Goal: Task Accomplishment & Management: Manage account settings

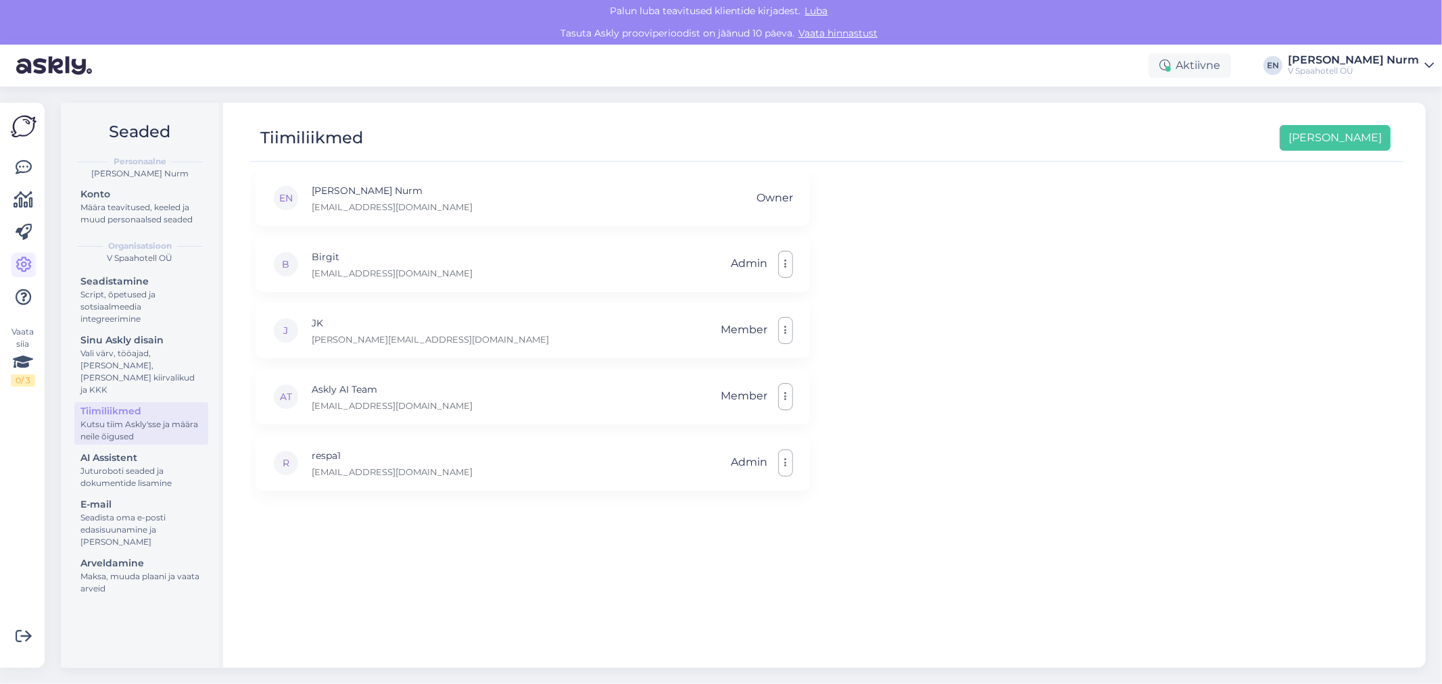
click at [921, 423] on div "EN [PERSON_NAME] Nurm [EMAIL_ADDRESS][DOMAIN_NAME] Owner B [PERSON_NAME] [PERSO…" at bounding box center [827, 412] width 1154 height 485
click at [786, 262] on button "button" at bounding box center [785, 264] width 15 height 27
click at [786, 329] on button "button" at bounding box center [785, 330] width 15 height 27
click at [717, 352] on link "Tee administraatoriks" at bounding box center [721, 362] width 143 height 34
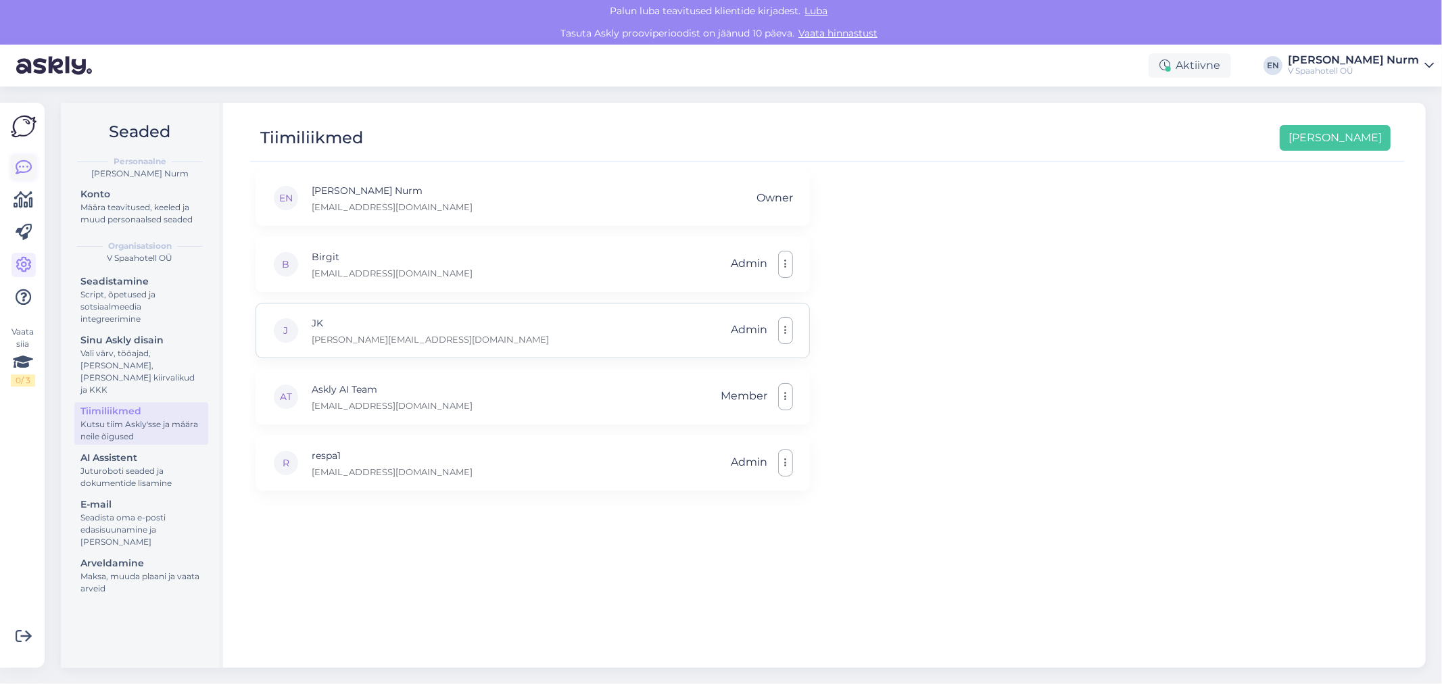
click at [25, 160] on icon at bounding box center [24, 168] width 16 height 16
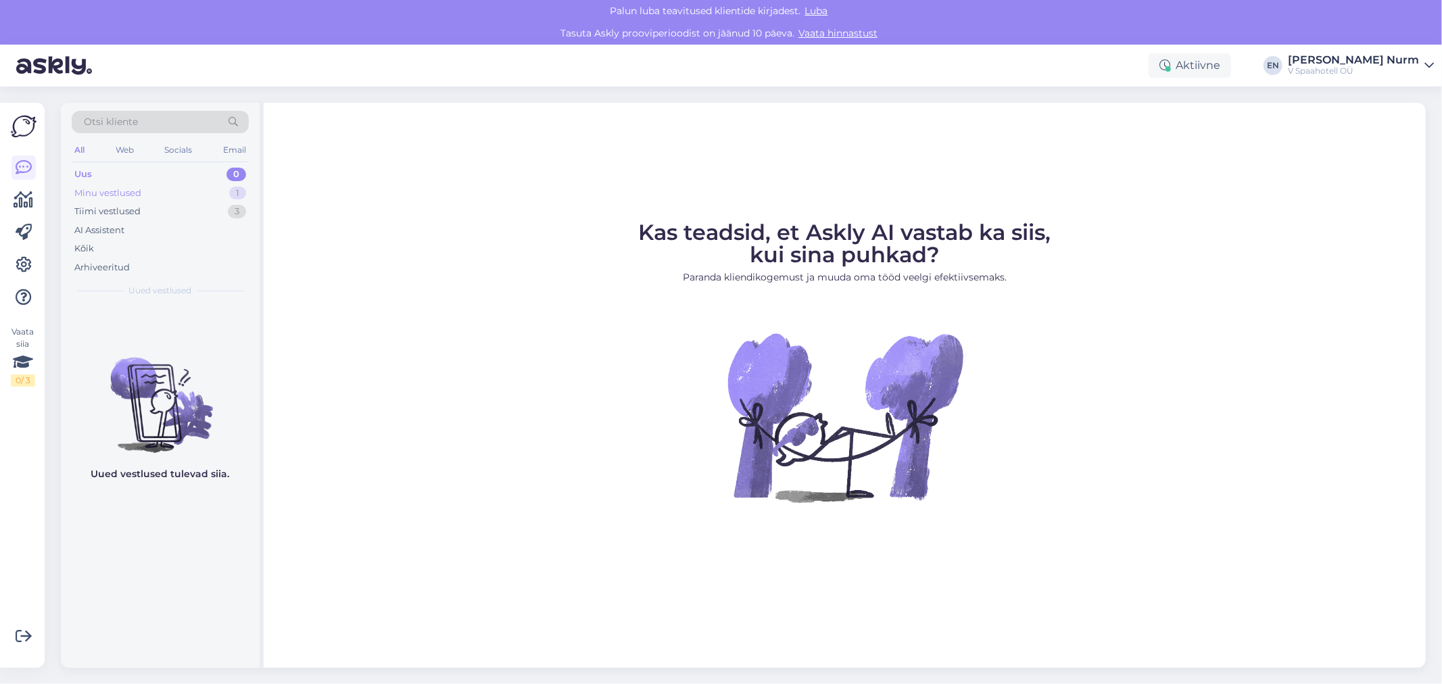
click at [133, 200] on div "Minu vestlused 1" at bounding box center [160, 193] width 177 height 19
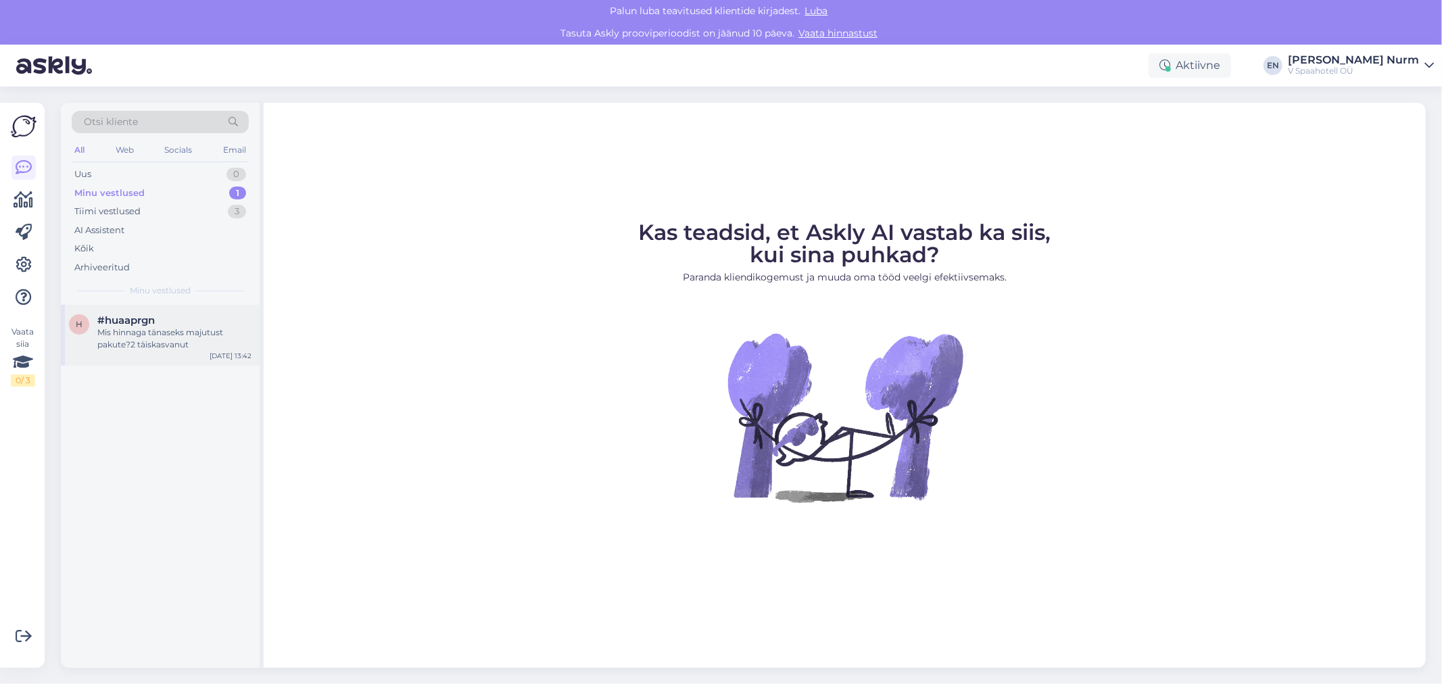
click at [170, 340] on div "Mis hinnaga tänaseks majutust pakute?2 täiskasvanut" at bounding box center [174, 339] width 154 height 24
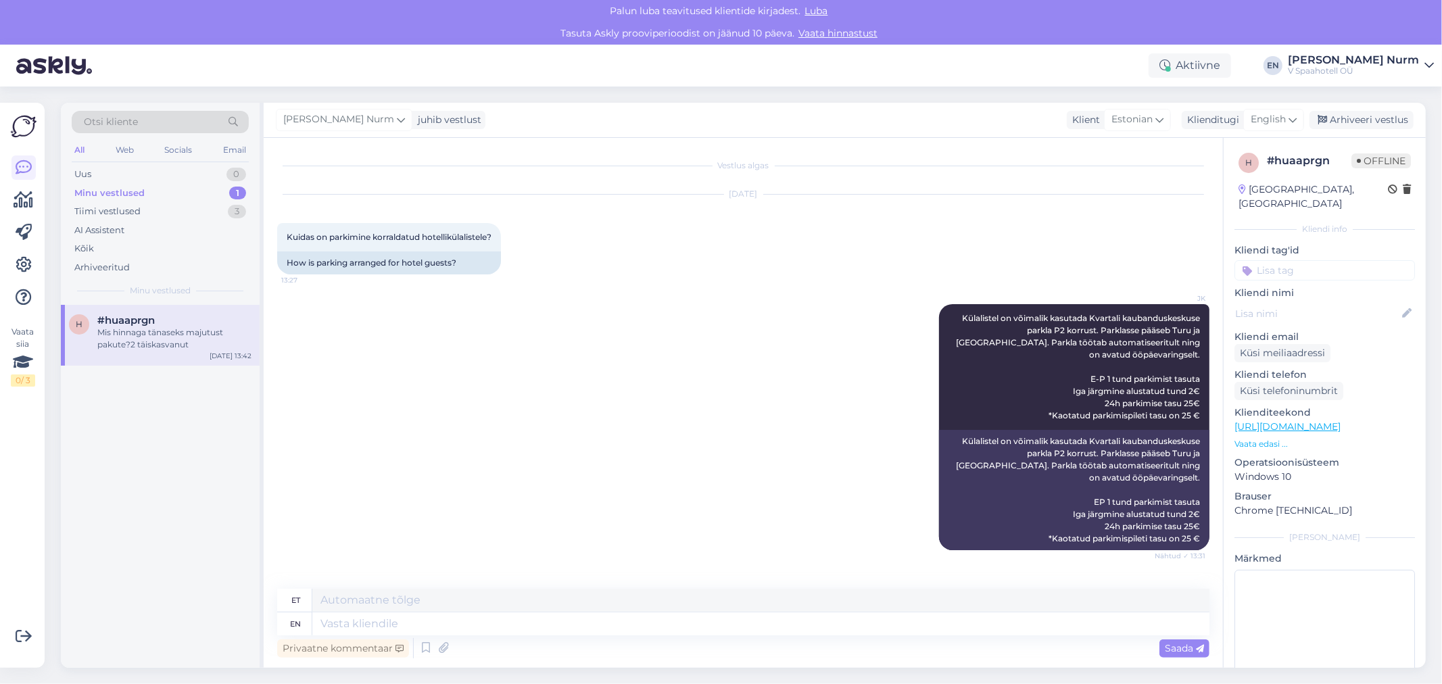
scroll to position [69, 0]
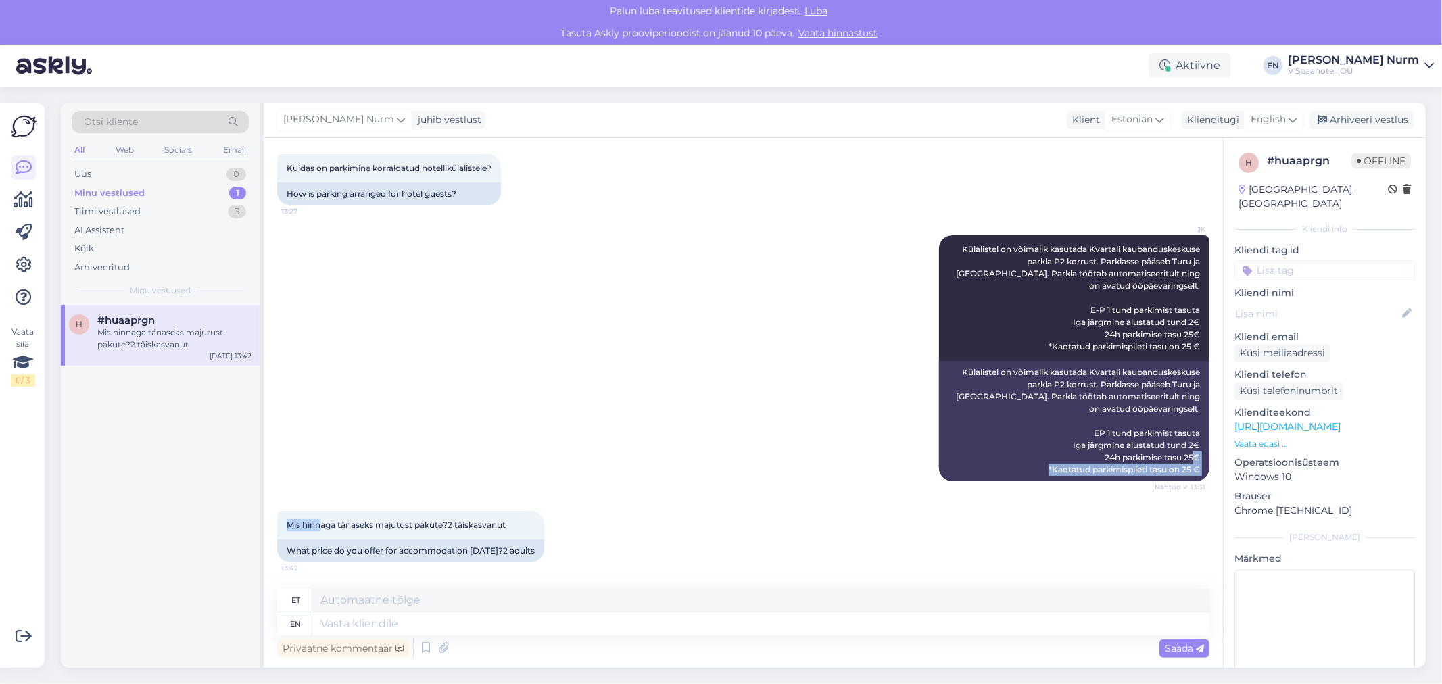
drag, startPoint x: 321, startPoint y: 530, endPoint x: 732, endPoint y: 476, distance: 414.6
click at [732, 476] on div "Vestlus algas [DATE] Kuidas on parkimine korraldatud hotellikülalistele? 13:27 …" at bounding box center [749, 363] width 945 height 425
click at [609, 403] on div "JK Külalistel on võimalik kasutada Kvartali kaubanduskeskuse parkla P2 korrust.…" at bounding box center [743, 358] width 932 height 276
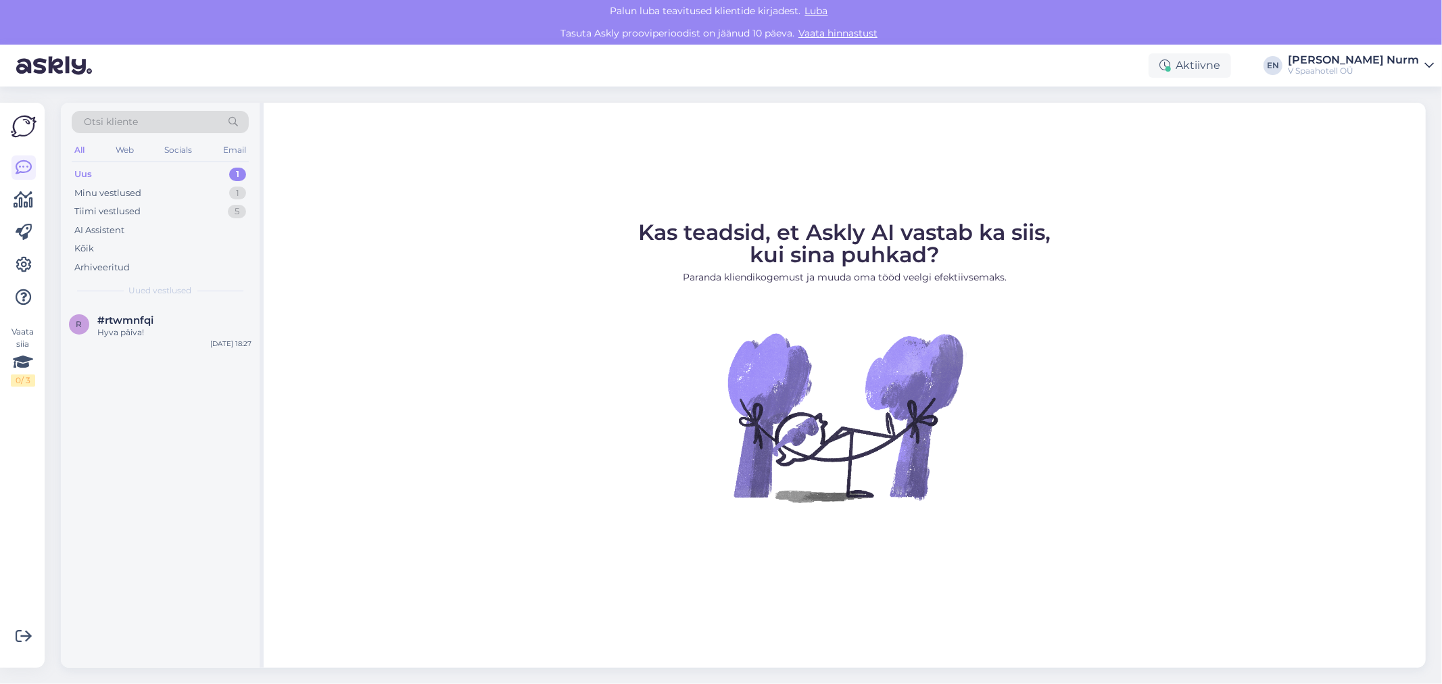
click at [120, 172] on div "Uus 1" at bounding box center [160, 174] width 177 height 19
click at [122, 196] on div "Minu vestlused" at bounding box center [107, 194] width 67 height 14
click at [137, 212] on div "Tiimi vestlused" at bounding box center [107, 212] width 66 height 14
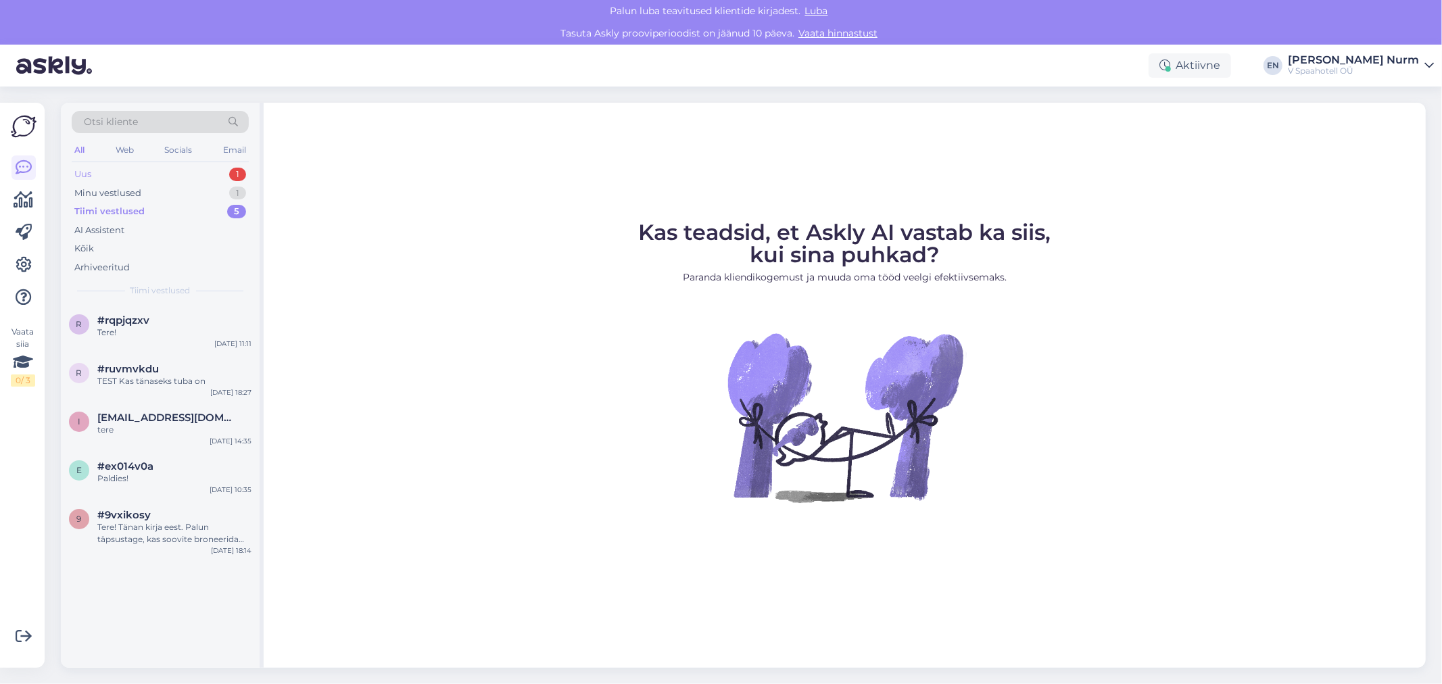
click at [131, 172] on div "Uus 1" at bounding box center [160, 174] width 177 height 19
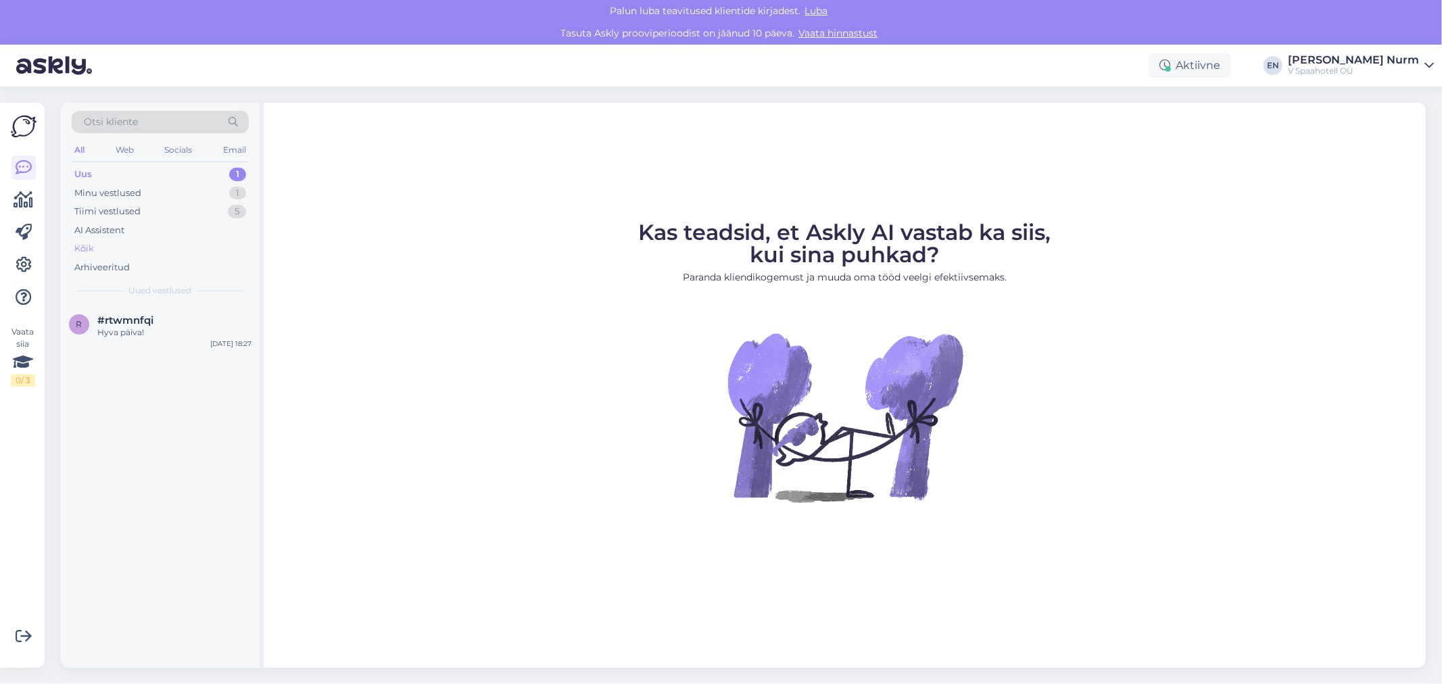
click at [104, 247] on div "Kõik" at bounding box center [160, 248] width 177 height 19
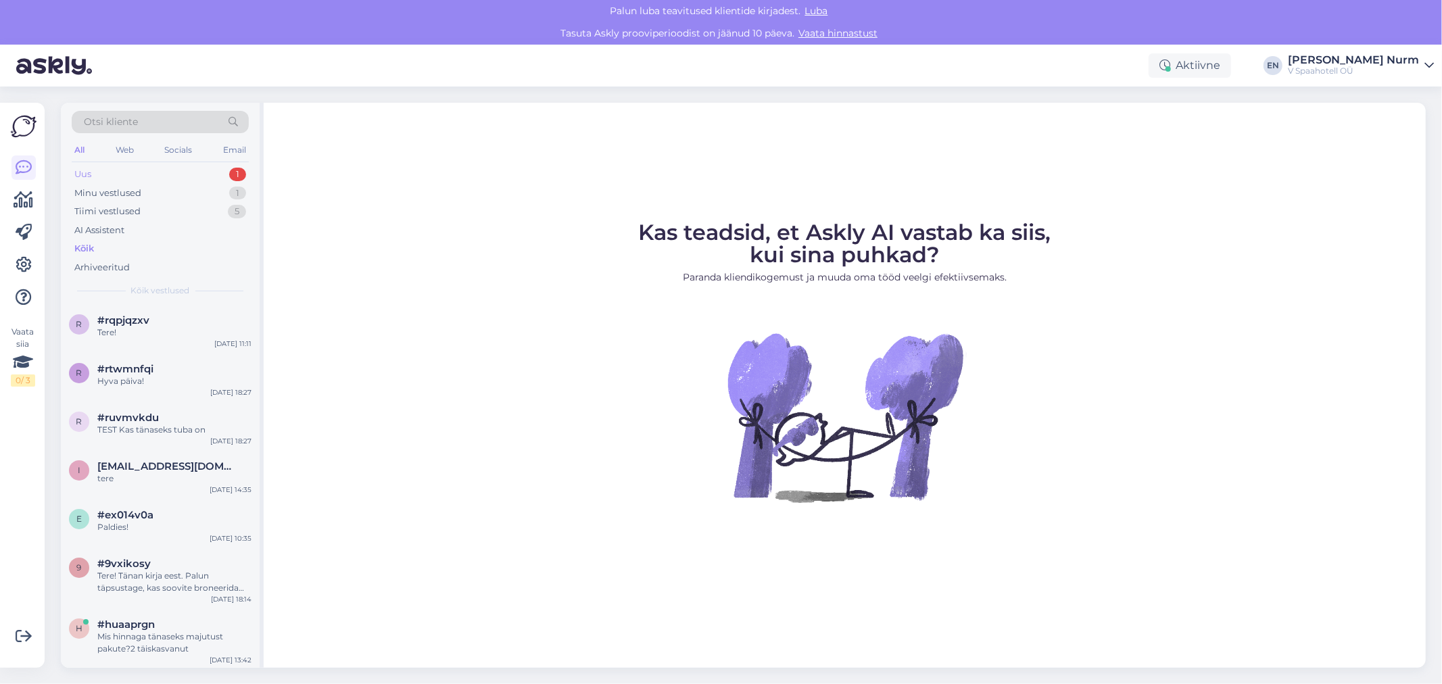
click at [99, 169] on div "Uus 1" at bounding box center [160, 174] width 177 height 19
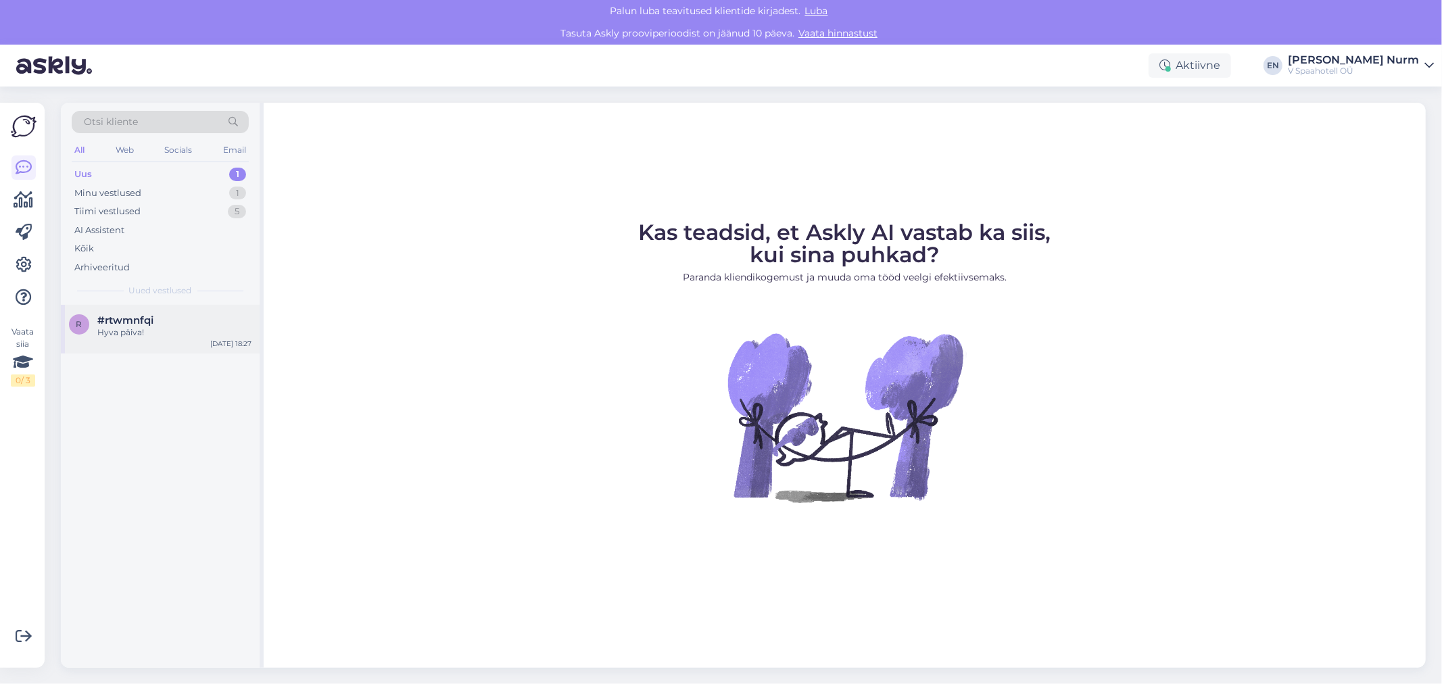
click at [128, 323] on span "#rtwmnfqi" at bounding box center [125, 320] width 56 height 12
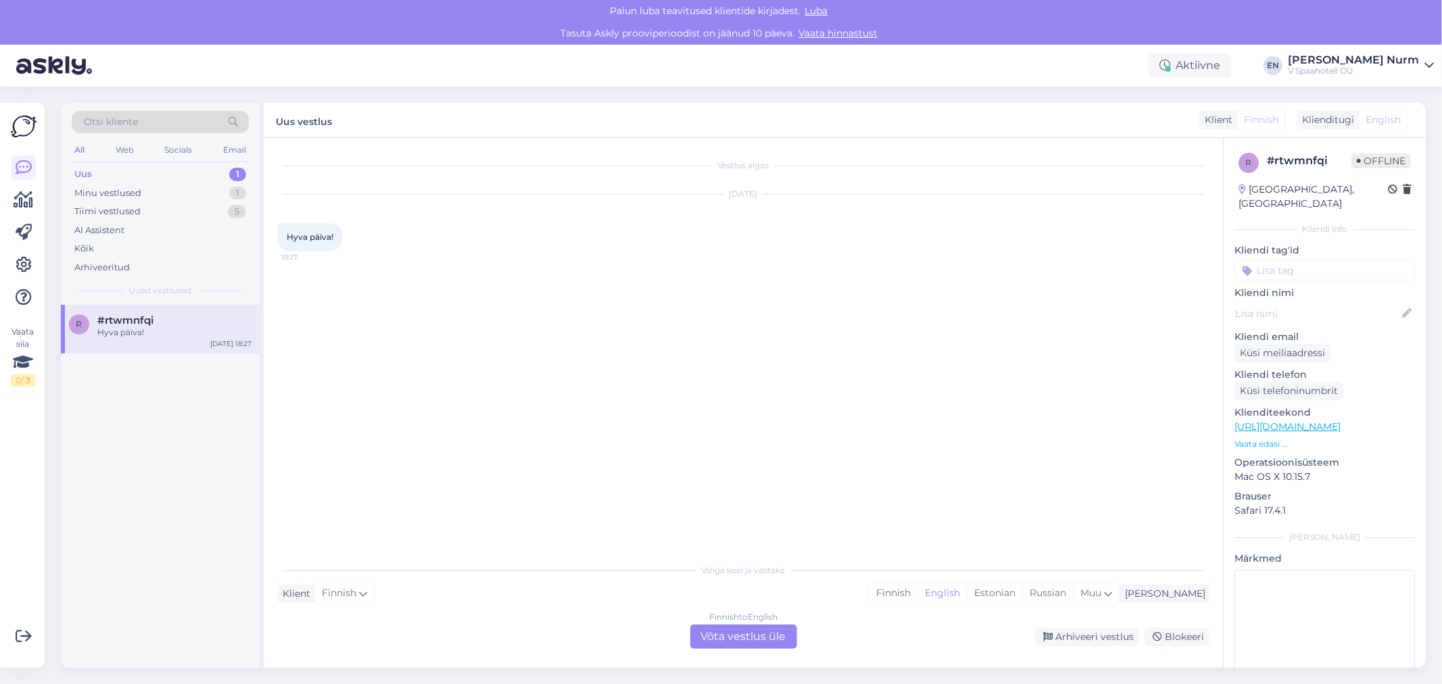
click at [758, 638] on div "Finnish to English Võta vestlus üle" at bounding box center [743, 637] width 107 height 24
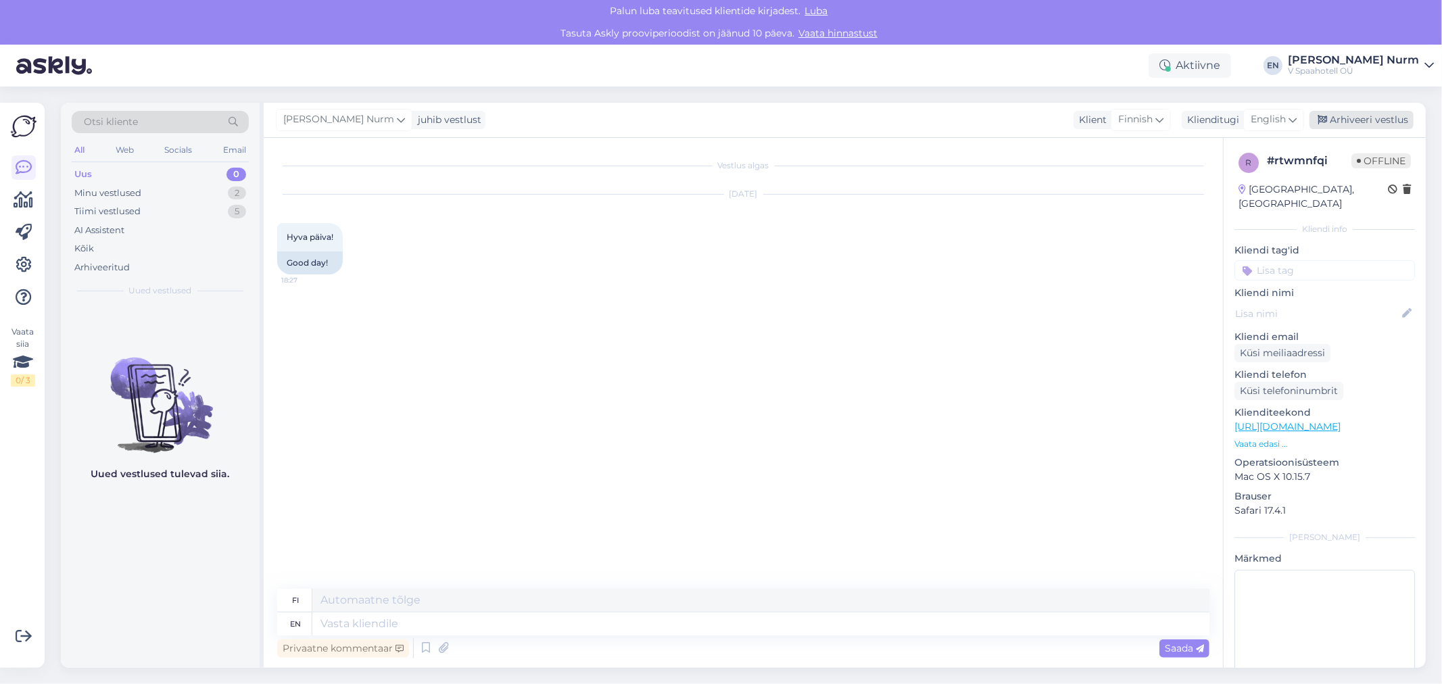
click at [1367, 120] on div "Arhiveeri vestlus" at bounding box center [1362, 120] width 104 height 18
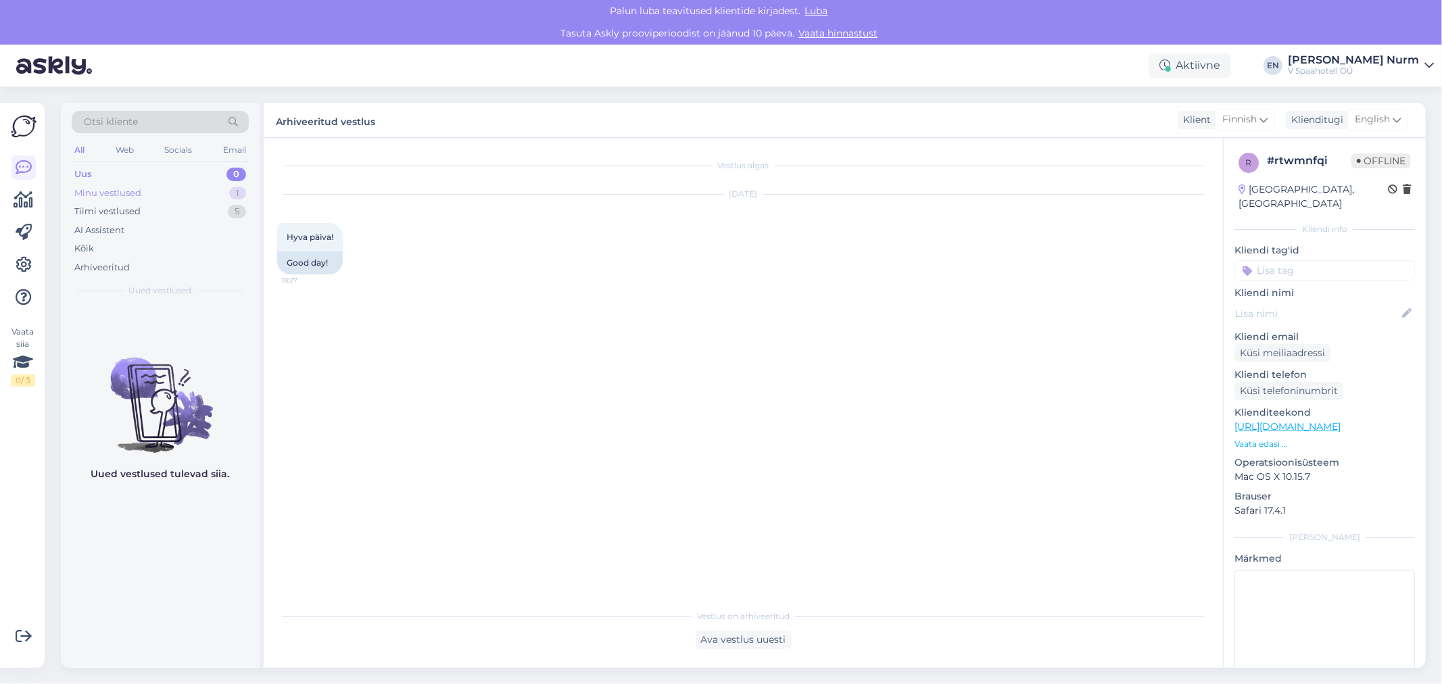
click at [120, 190] on div "Minu vestlused" at bounding box center [107, 194] width 67 height 14
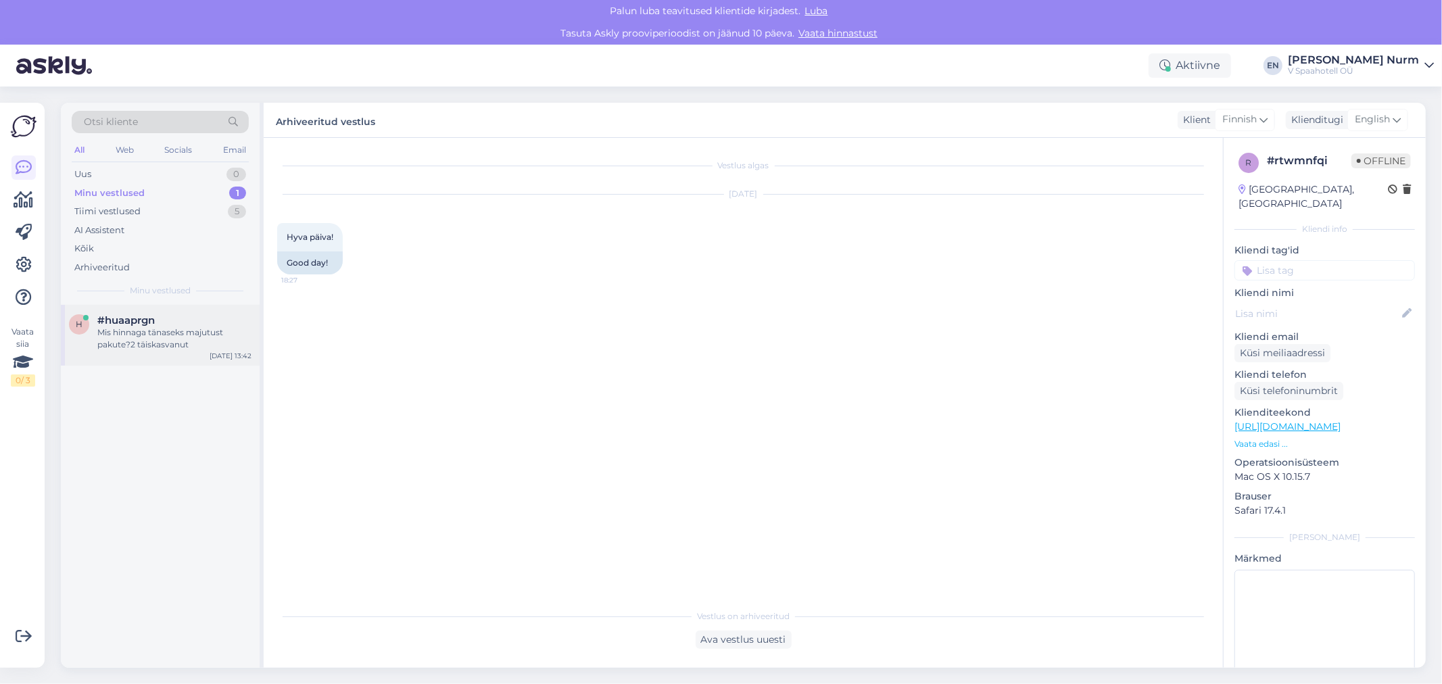
click at [163, 348] on div "Mis hinnaga tänaseks majutust pakute?2 täiskasvanut" at bounding box center [174, 339] width 154 height 24
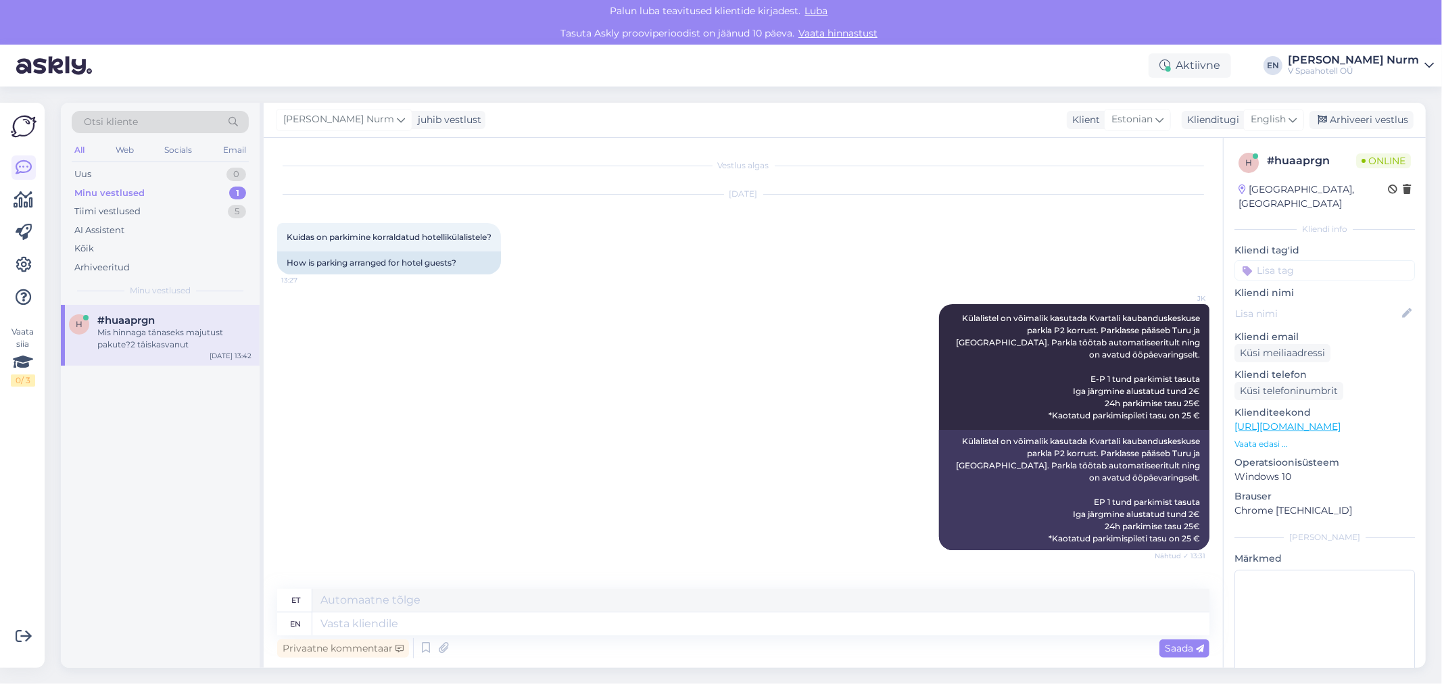
scroll to position [69, 0]
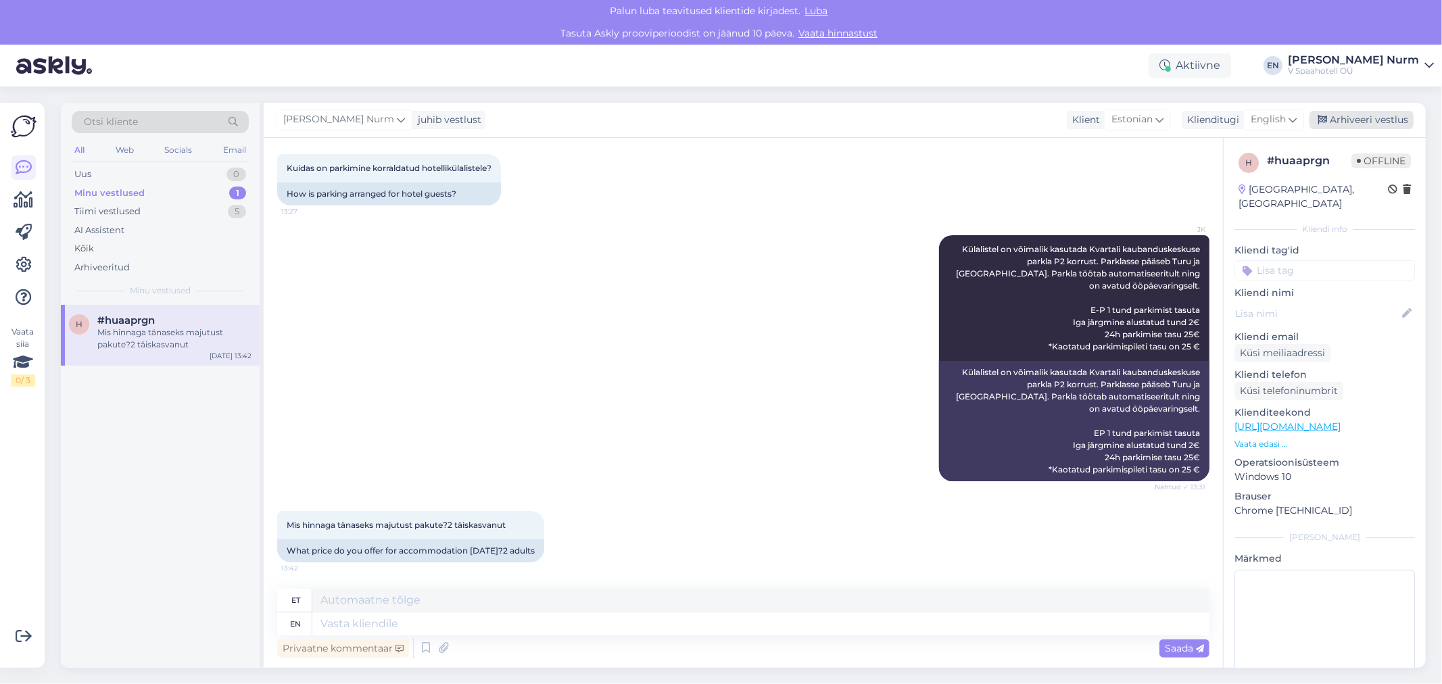
click at [1364, 119] on div "Arhiveeri vestlus" at bounding box center [1362, 120] width 104 height 18
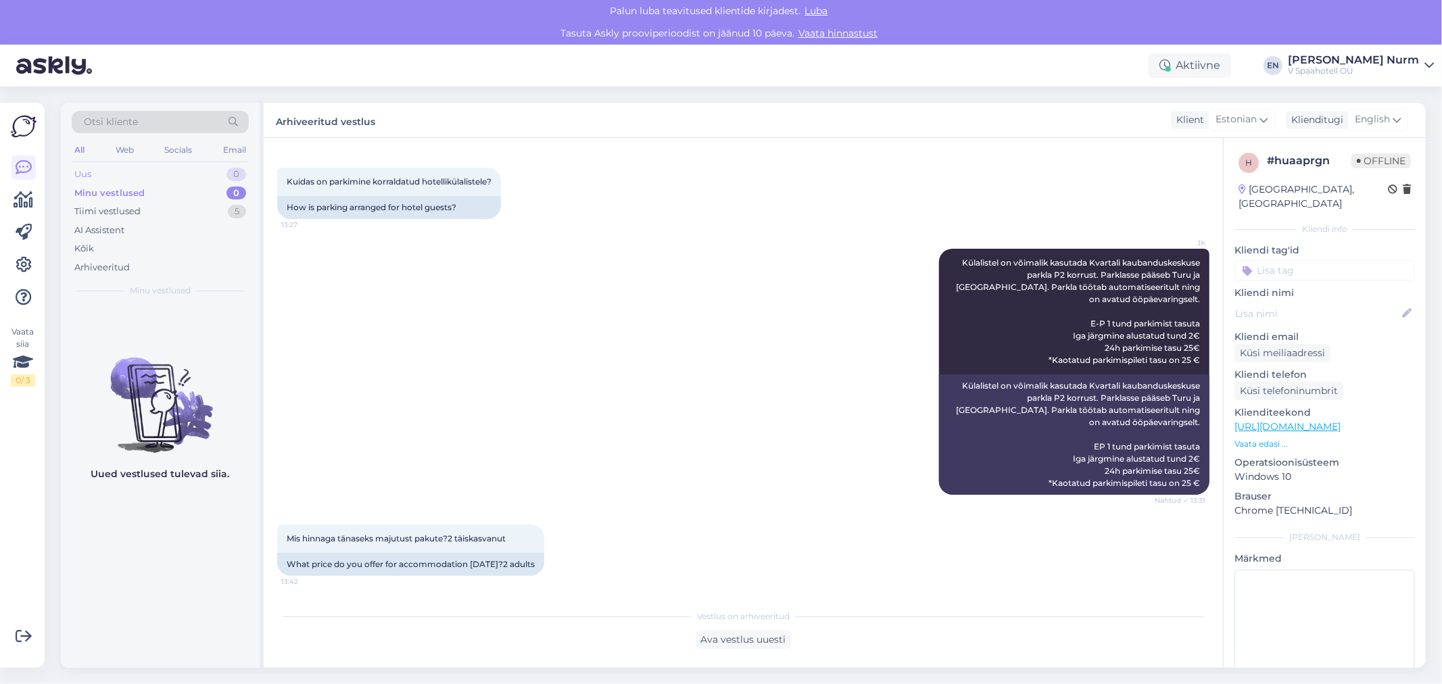
click at [97, 179] on div "Uus 0" at bounding box center [160, 174] width 177 height 19
click at [95, 214] on div "Tiimi vestlused" at bounding box center [107, 212] width 66 height 14
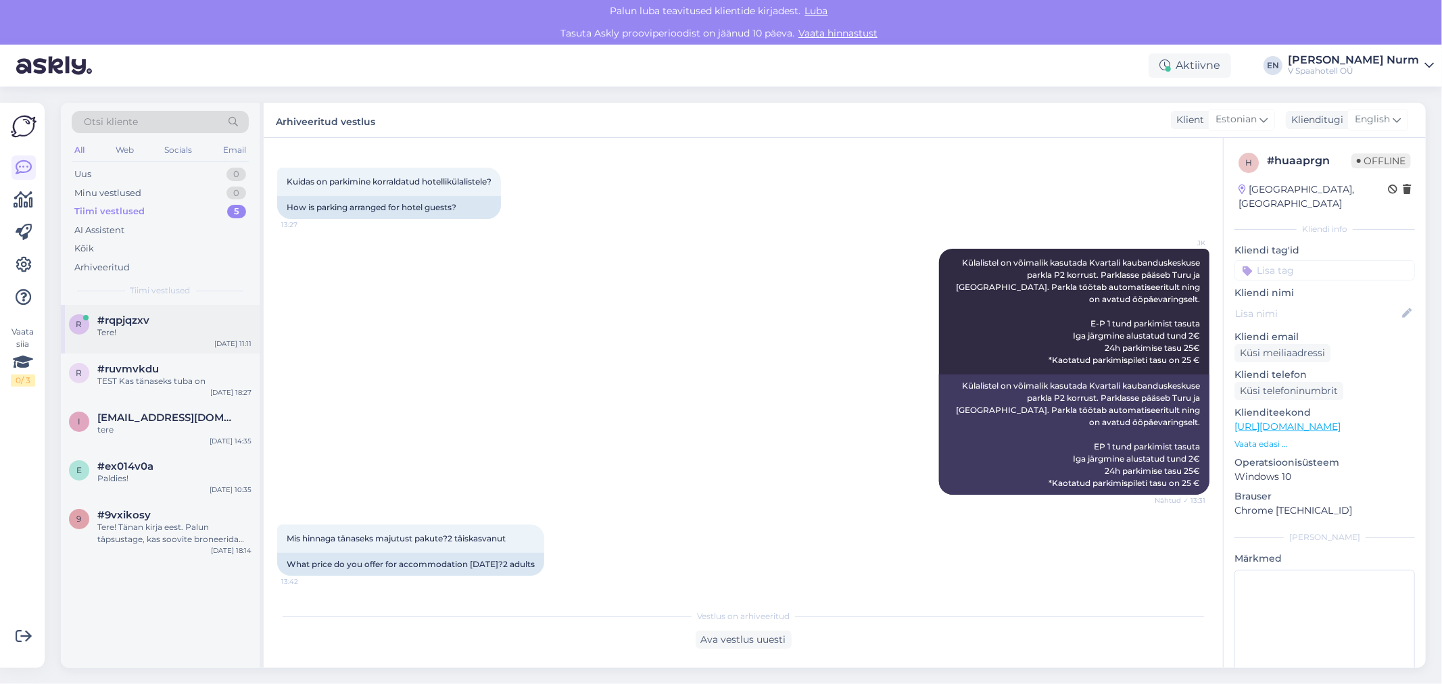
click at [123, 329] on div "Tere!" at bounding box center [174, 333] width 154 height 12
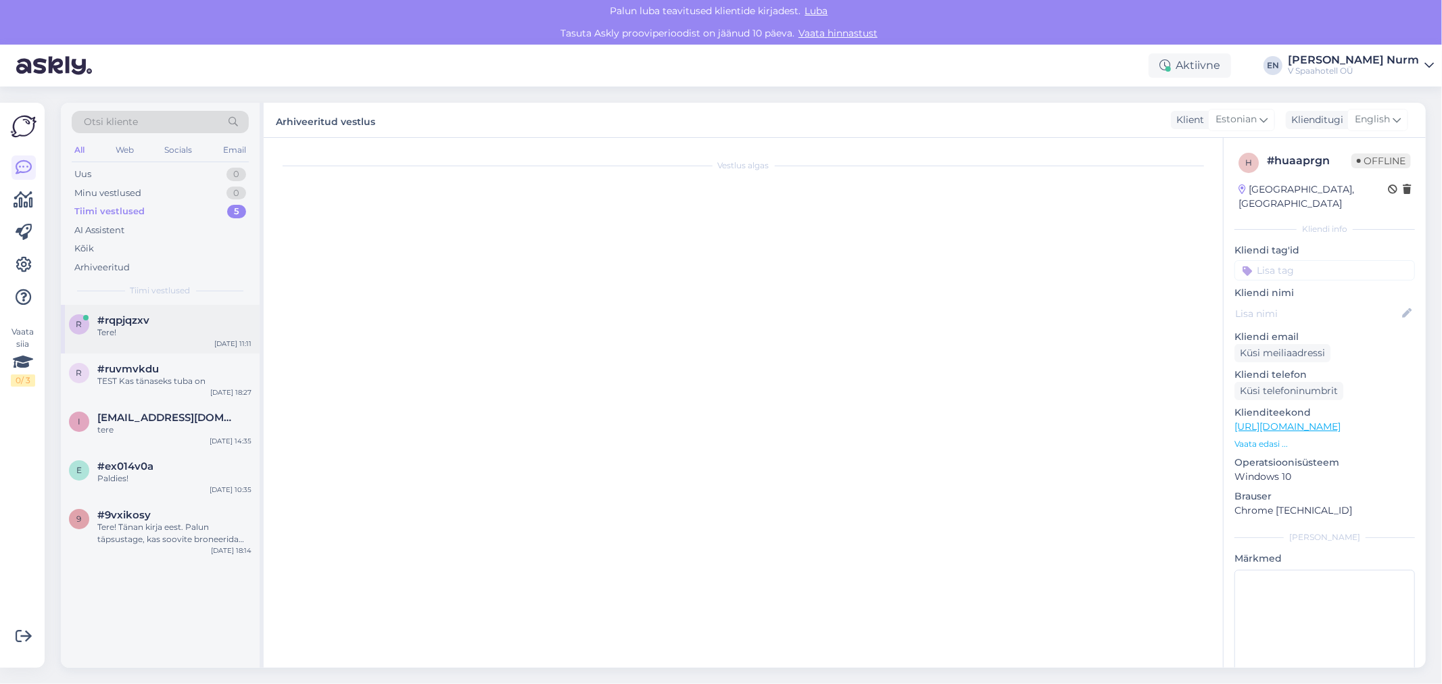
scroll to position [0, 0]
click at [350, 393] on div "Vestlus algas Sep 9 2025 Tere! 11:11 Hello!" at bounding box center [749, 364] width 945 height 427
